Goal: Task Accomplishment & Management: Use online tool/utility

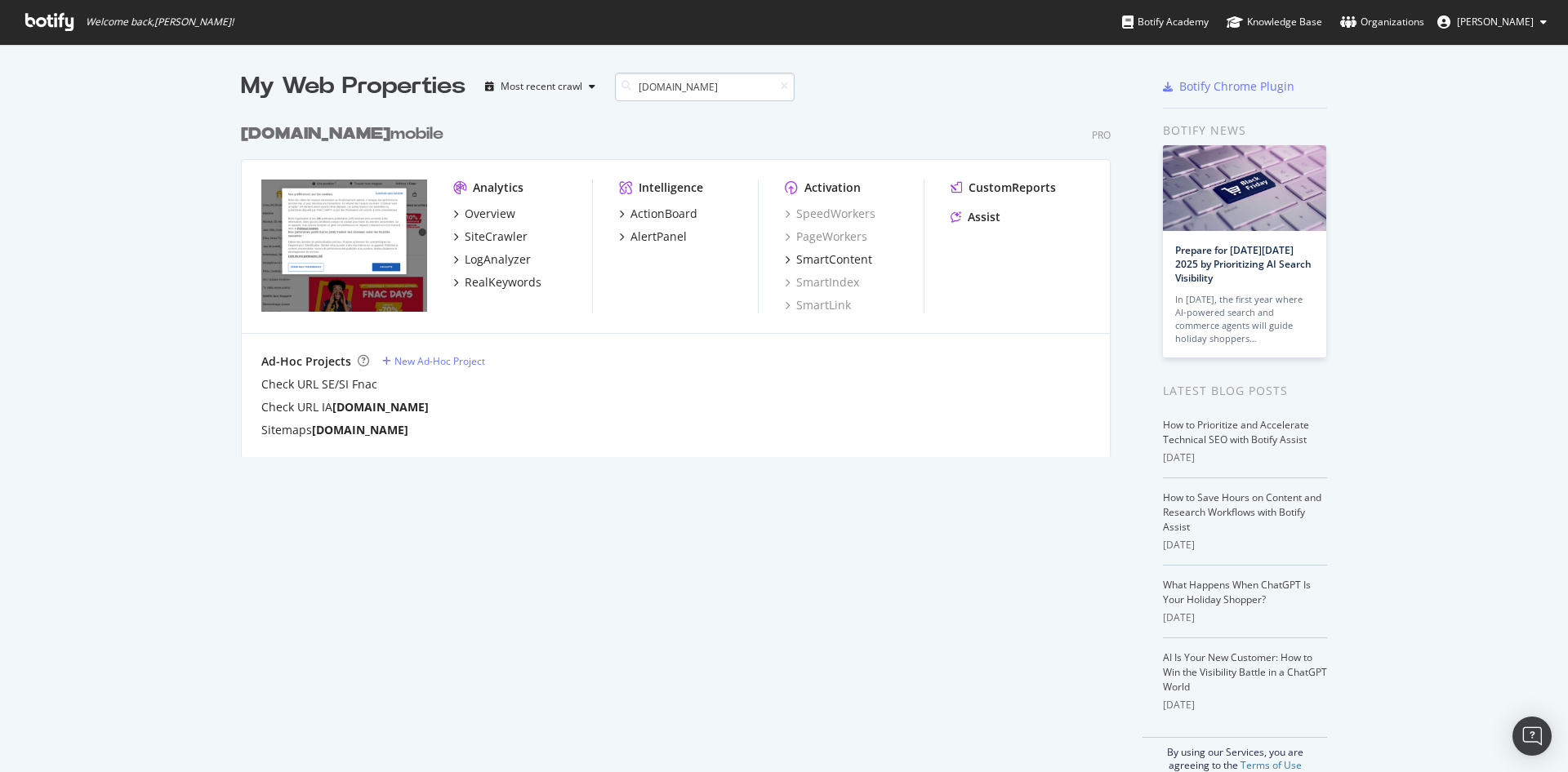
scroll to position [355, 883]
type input "[DOMAIN_NAME]"
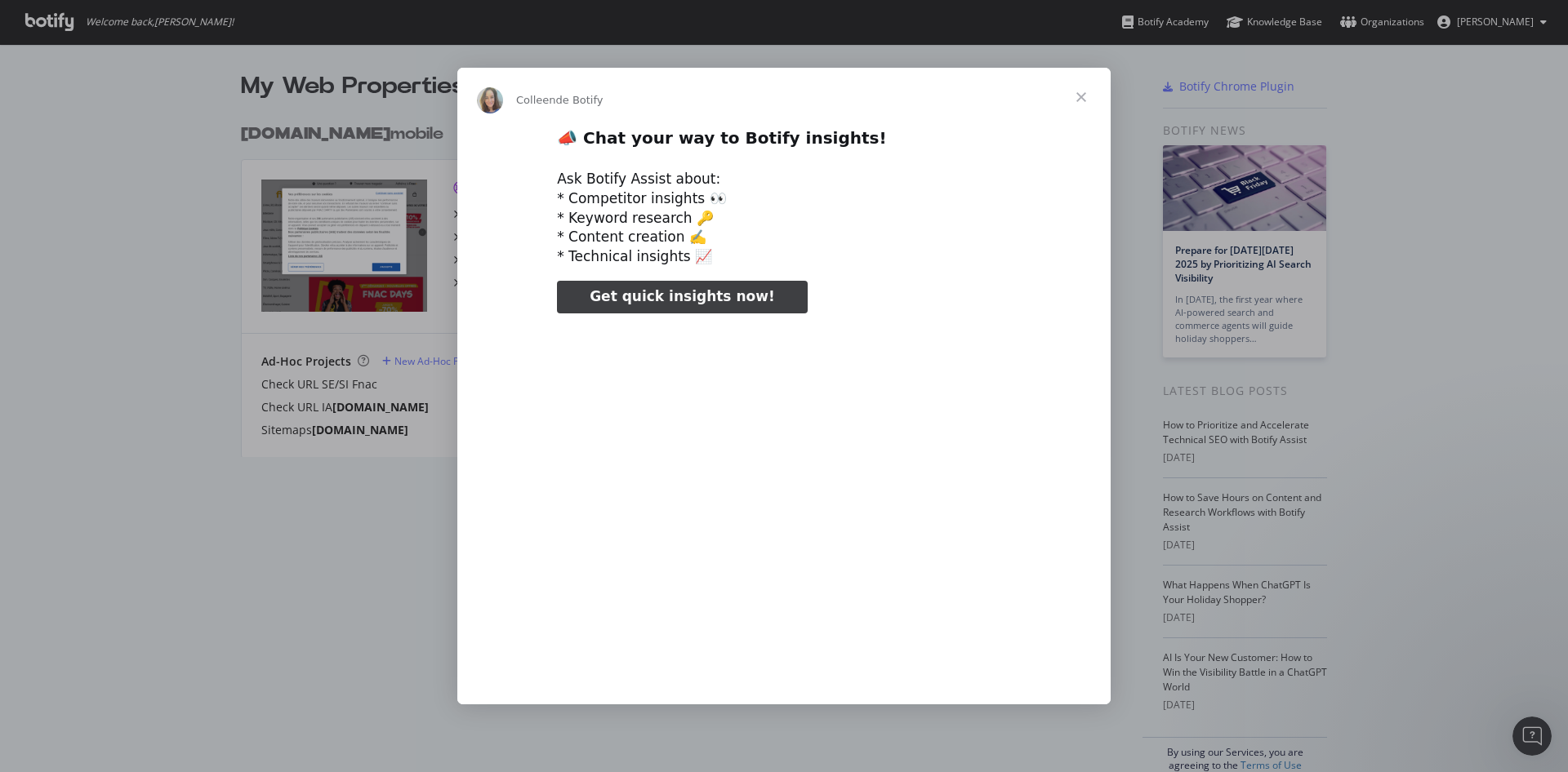
scroll to position [0, 0]
click at [1083, 98] on span "Fermer" at bounding box center [1081, 97] width 59 height 59
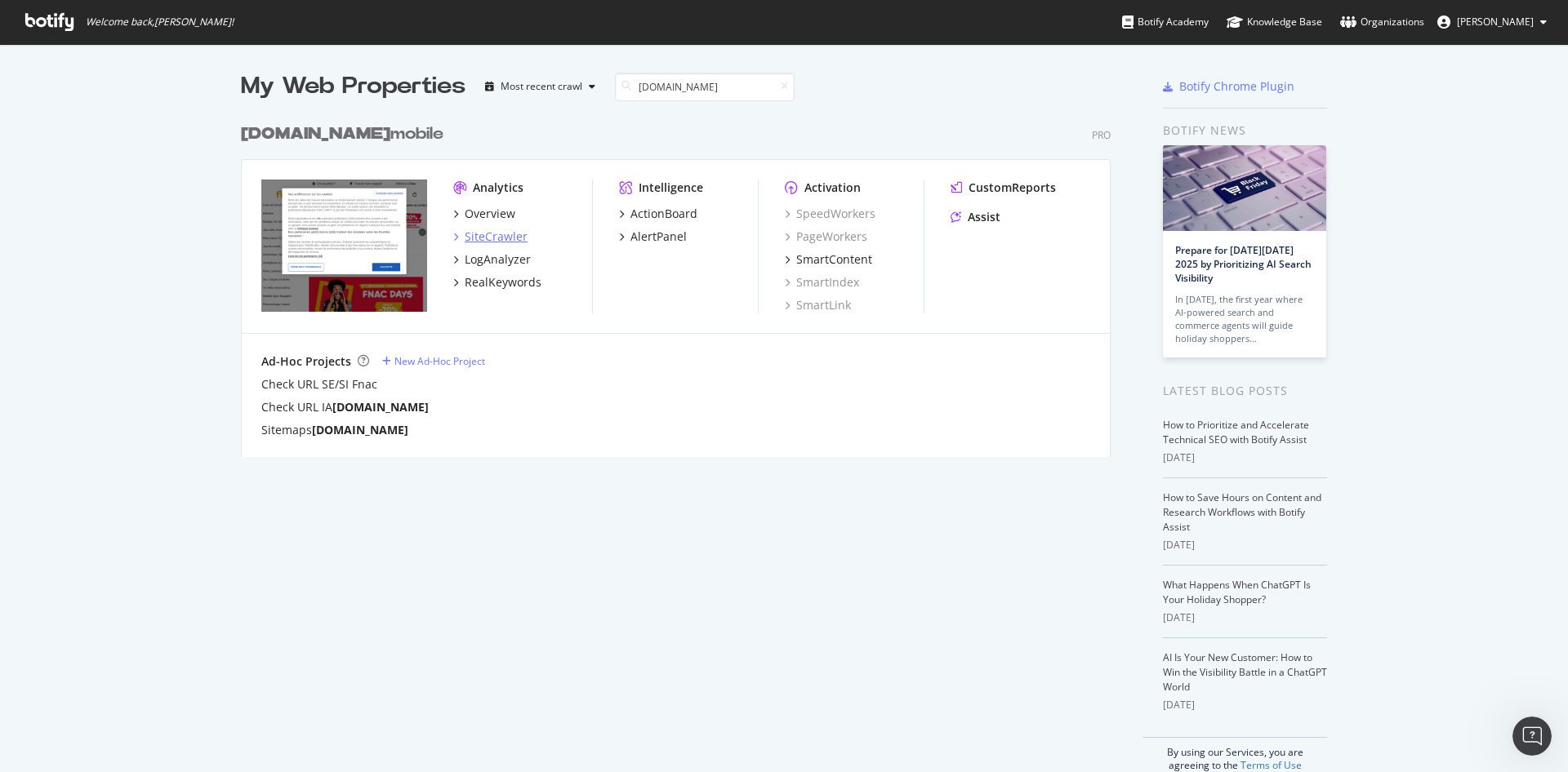
click at [502, 230] on div "SiteCrawler" at bounding box center [496, 236] width 63 height 16
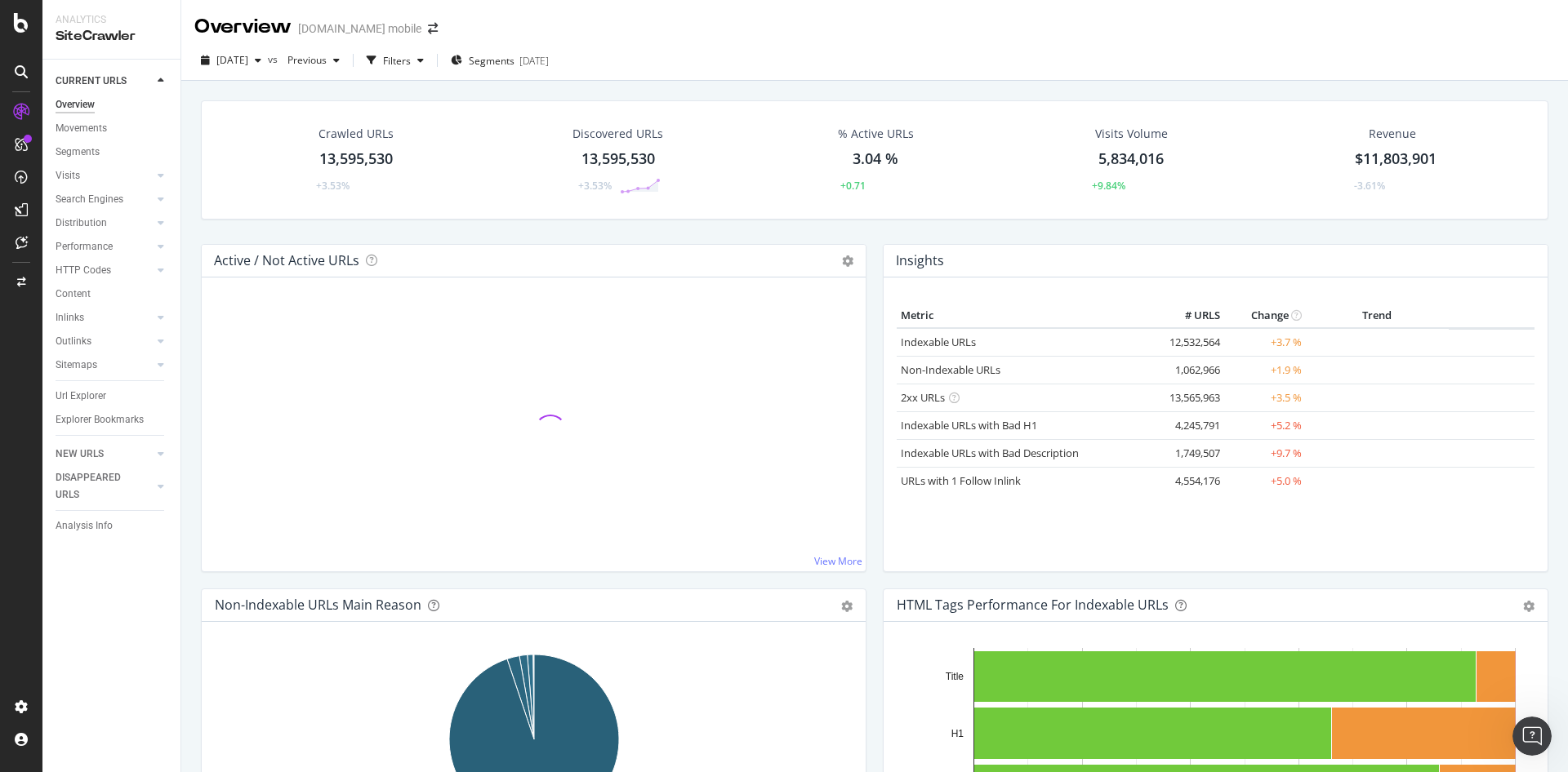
click at [369, 233] on div "Crawled URLs 13,595,530 +3.53% Discovered URLs 13,595,530 +3.53% % Active URLs …" at bounding box center [874, 172] width 1364 height 144
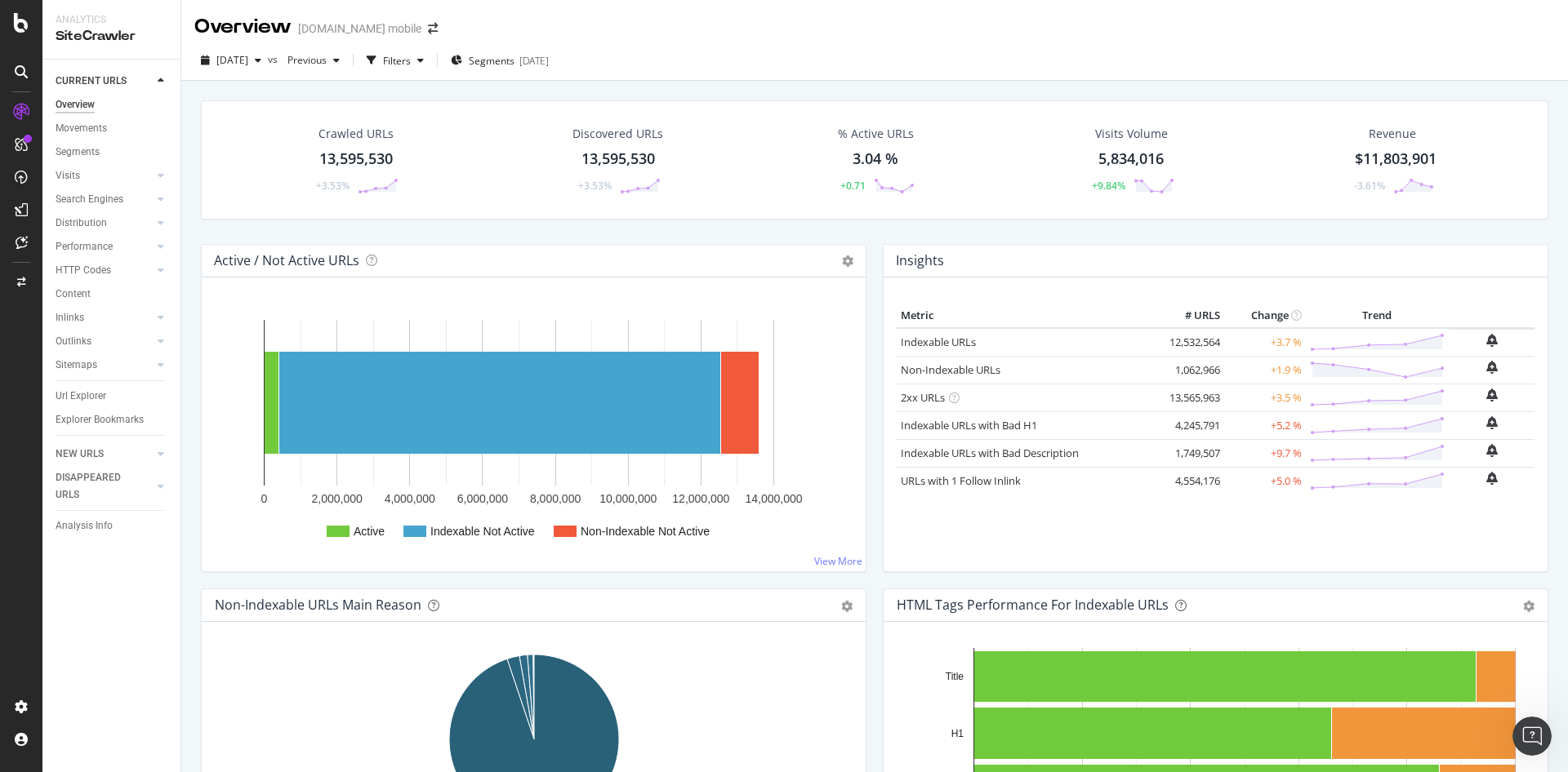
click at [873, 240] on div "Crawled URLs 13,595,530 +3.53% Discovered URLs 13,595,530 +3.53% % Active URLs …" at bounding box center [874, 172] width 1364 height 144
click at [1261, 234] on div "Crawled URLs 13,595,530 +3.53% Discovered URLs 13,595,530 +3.53% % Active URLs …" at bounding box center [874, 172] width 1364 height 144
click at [544, 56] on div "Segments [DATE]" at bounding box center [499, 61] width 98 height 14
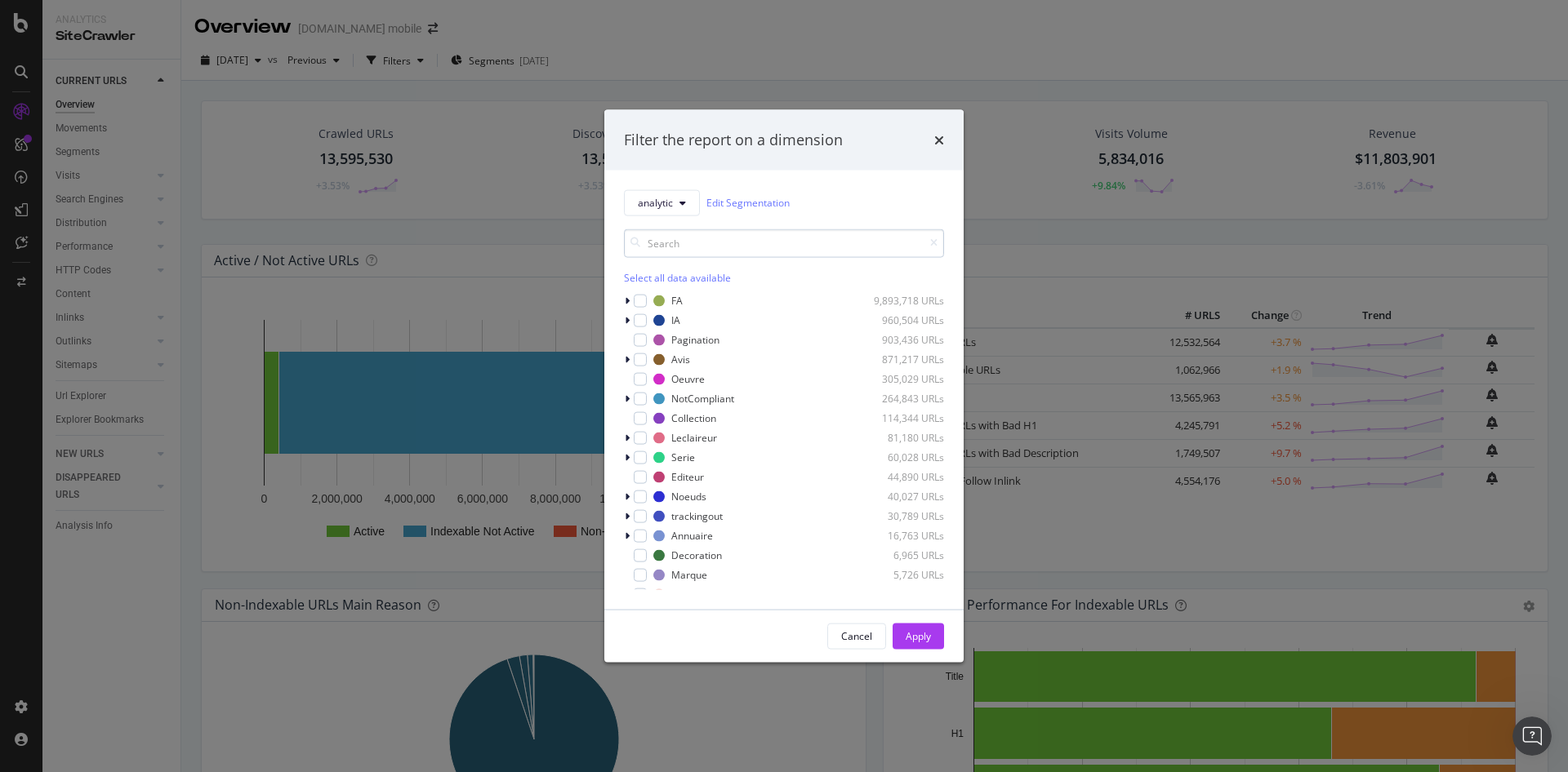
click at [682, 250] on input "modal" at bounding box center [783, 243] width 320 height 29
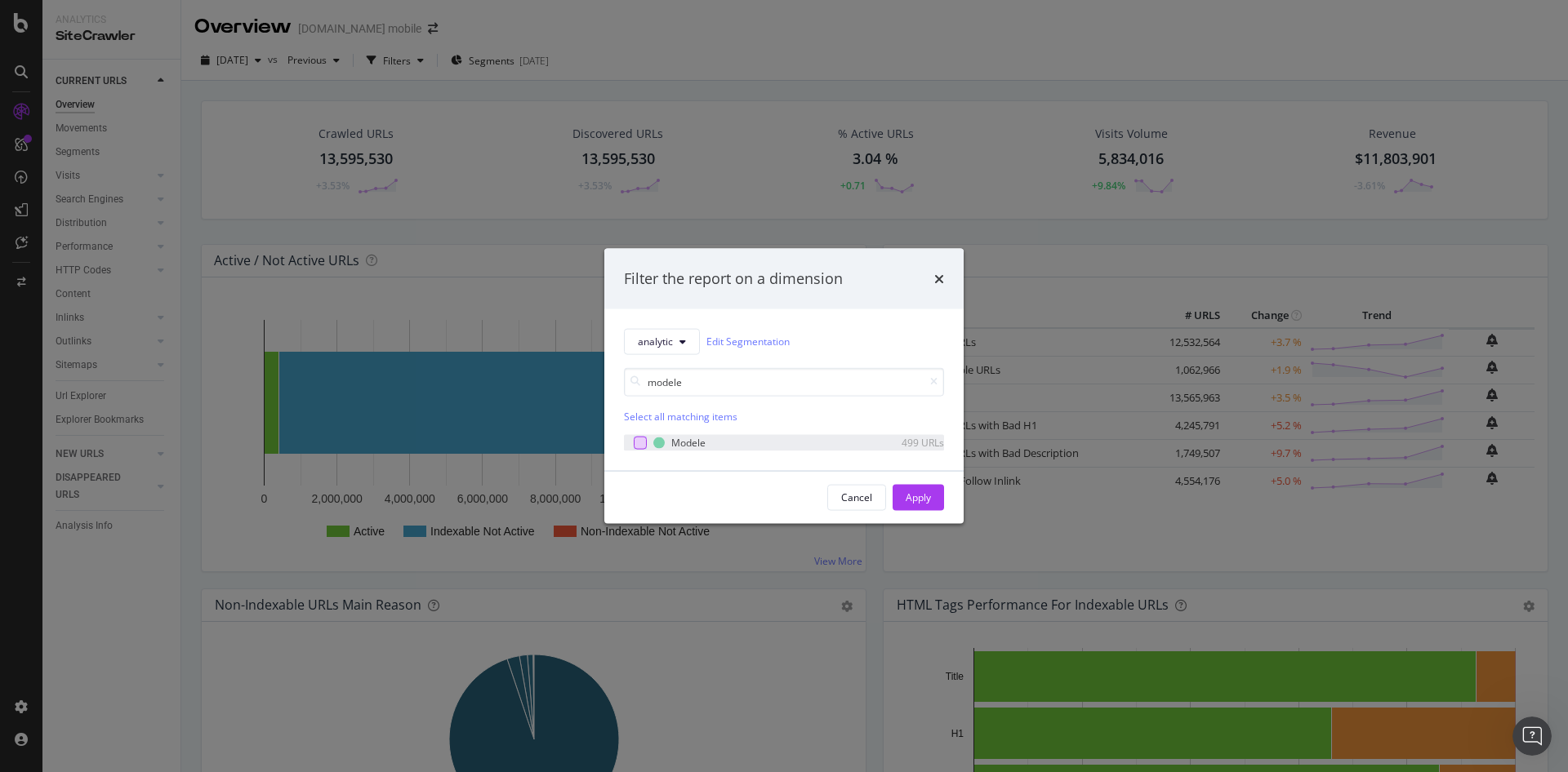
type input "modele"
click at [640, 441] on div "modal" at bounding box center [640, 443] width 14 height 14
click at [905, 499] on button "Apply" at bounding box center [917, 497] width 51 height 26
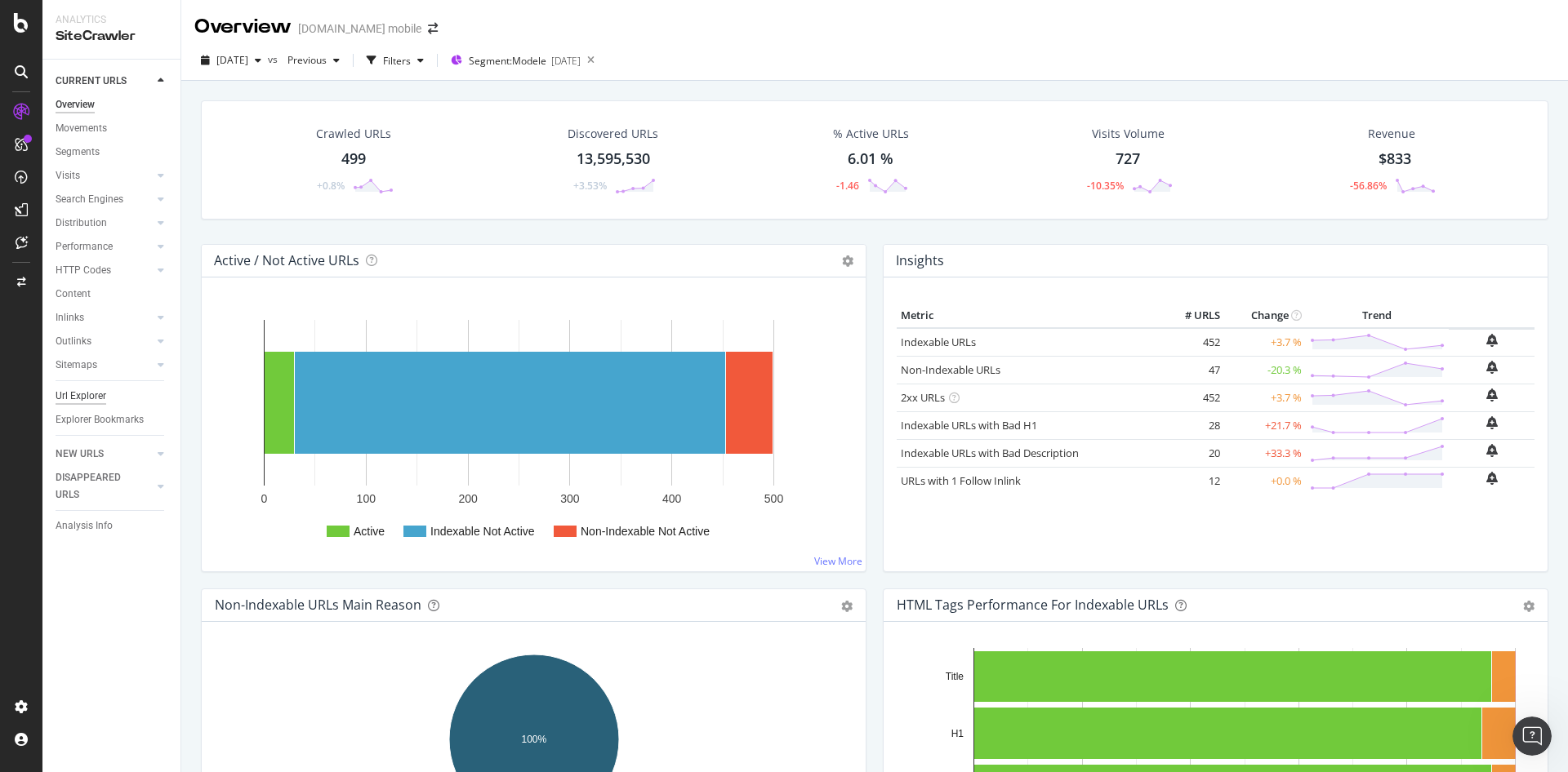
click at [76, 398] on div "Url Explorer" at bounding box center [80, 396] width 50 height 17
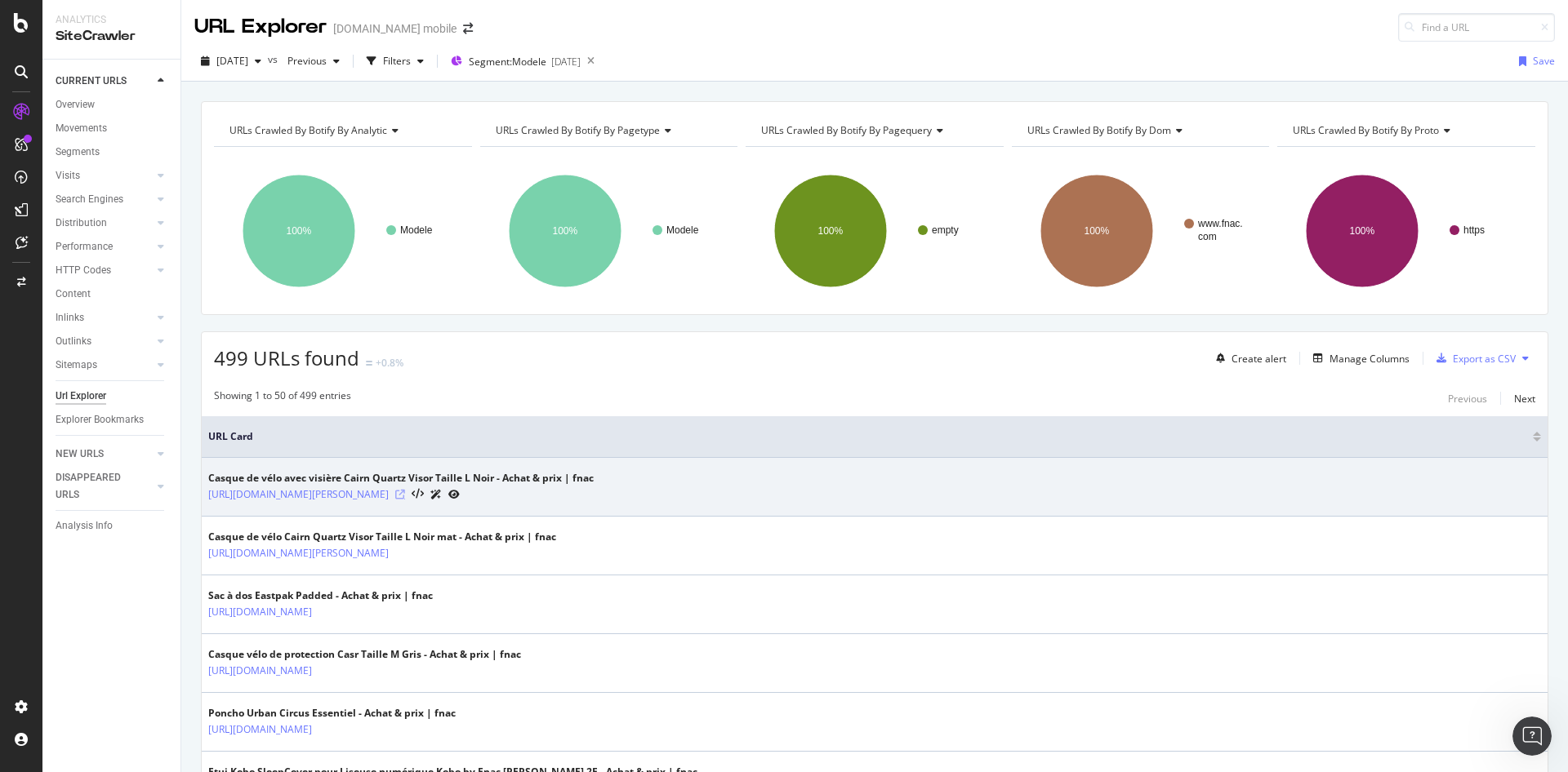
click at [405, 497] on icon at bounding box center [400, 495] width 10 height 10
